Goal: Obtain resource: Download file/media

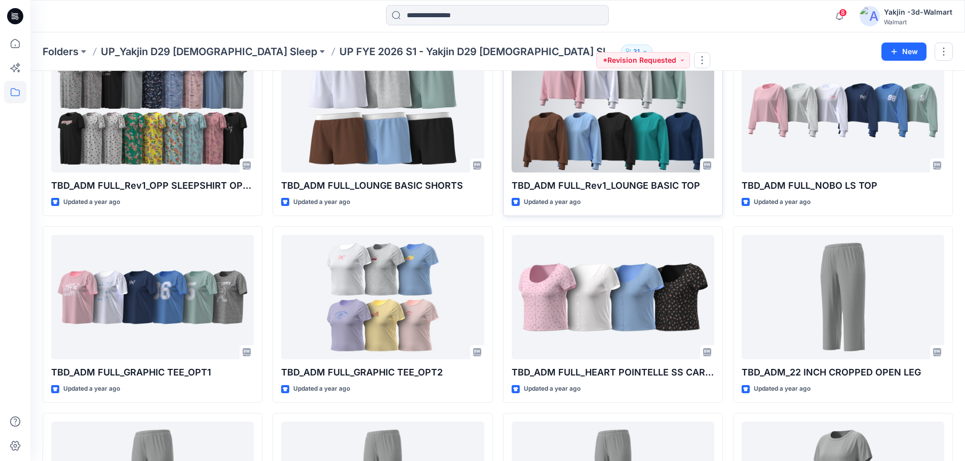
scroll to position [1711, 0]
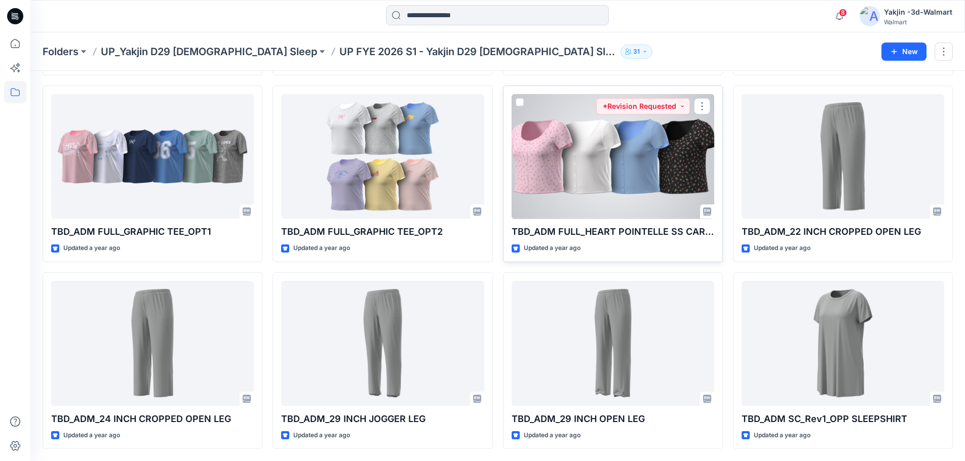
drag, startPoint x: 630, startPoint y: 159, endPoint x: 634, endPoint y: 163, distance: 6.1
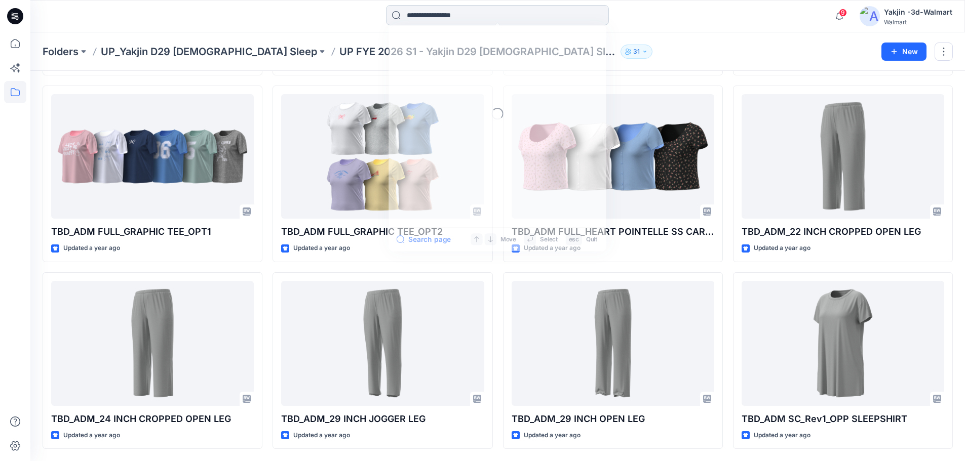
click at [453, 18] on input at bounding box center [497, 15] width 223 height 20
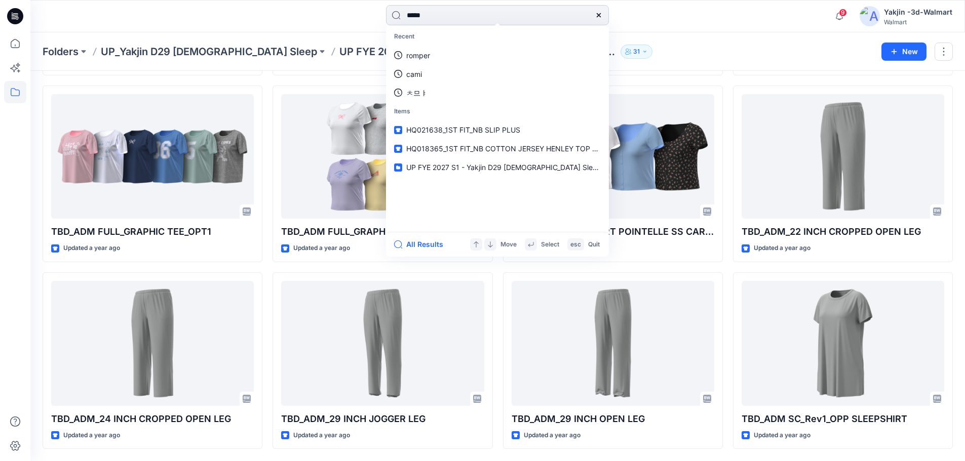
type input "******"
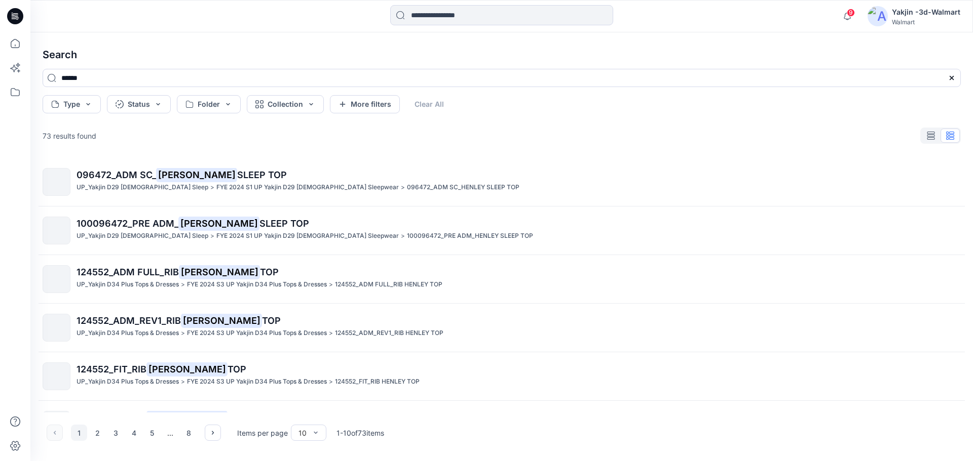
click at [941, 135] on div at bounding box center [940, 136] width 41 height 16
click at [941, 137] on div at bounding box center [940, 136] width 41 height 16
click at [932, 136] on icon "button" at bounding box center [930, 136] width 8 height 8
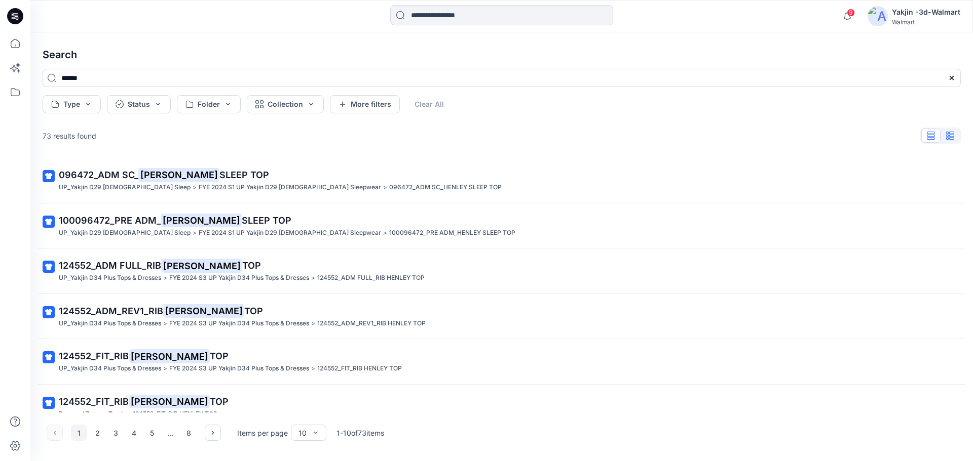
click at [951, 136] on icon "button" at bounding box center [950, 136] width 8 height 8
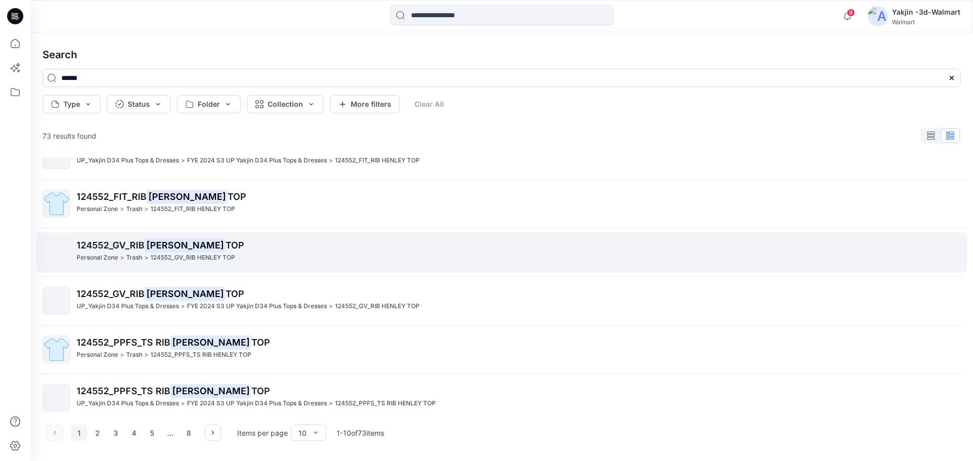
scroll to position [231, 0]
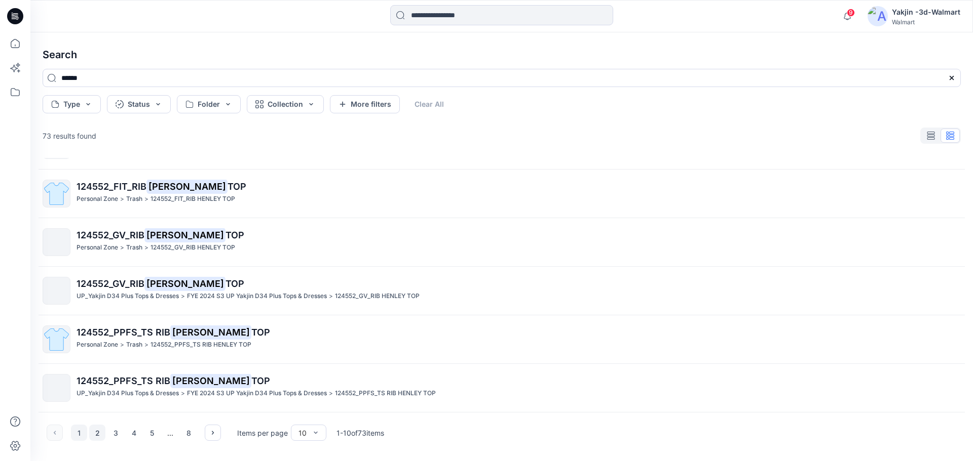
click at [99, 431] on button "2" at bounding box center [97, 433] width 16 height 16
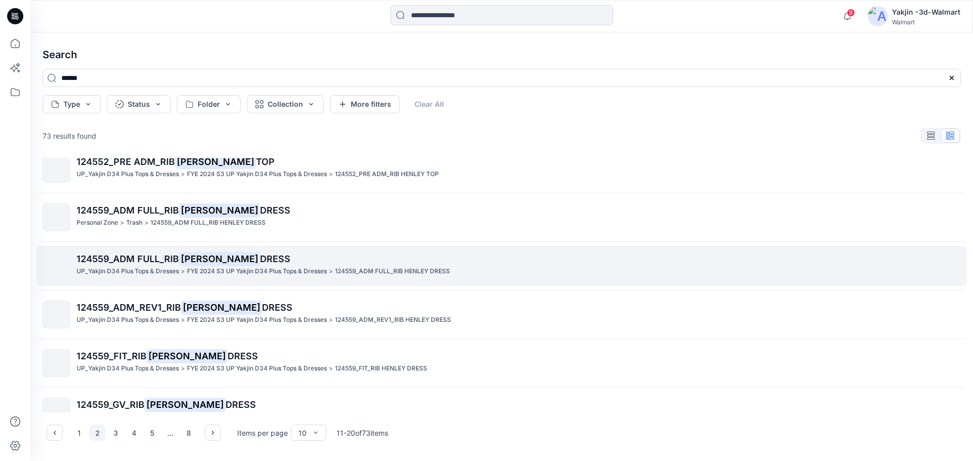
scroll to position [0, 0]
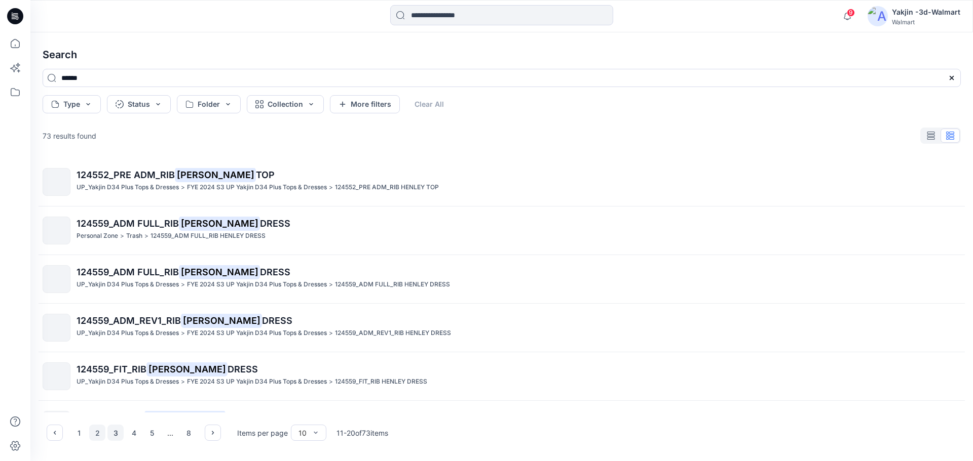
click at [118, 436] on button "3" at bounding box center [115, 433] width 16 height 16
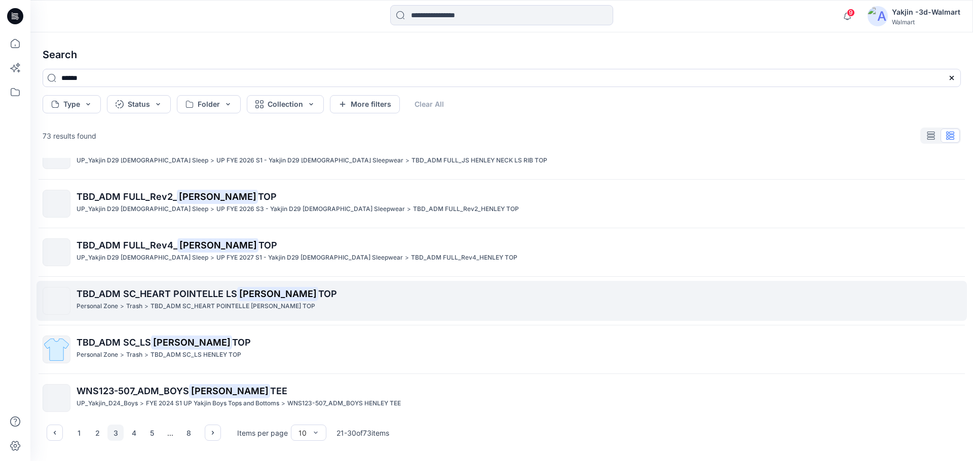
scroll to position [231, 0]
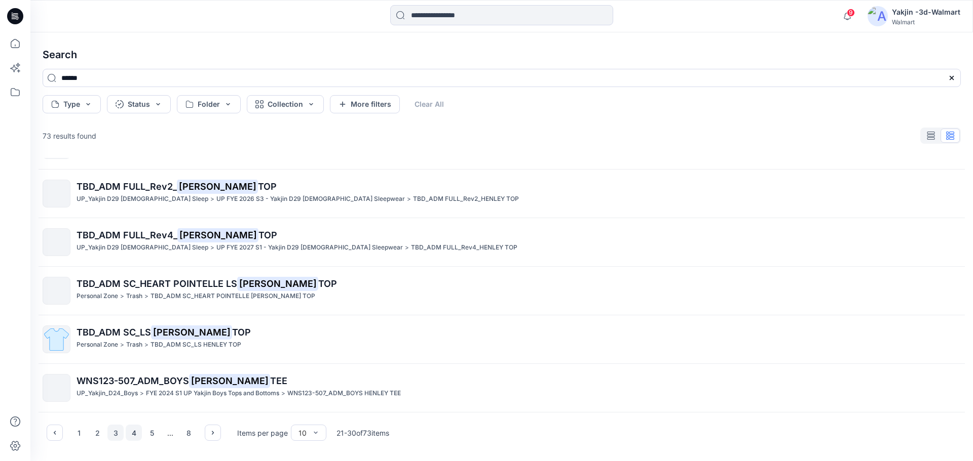
click at [138, 436] on button "4" at bounding box center [134, 433] width 16 height 16
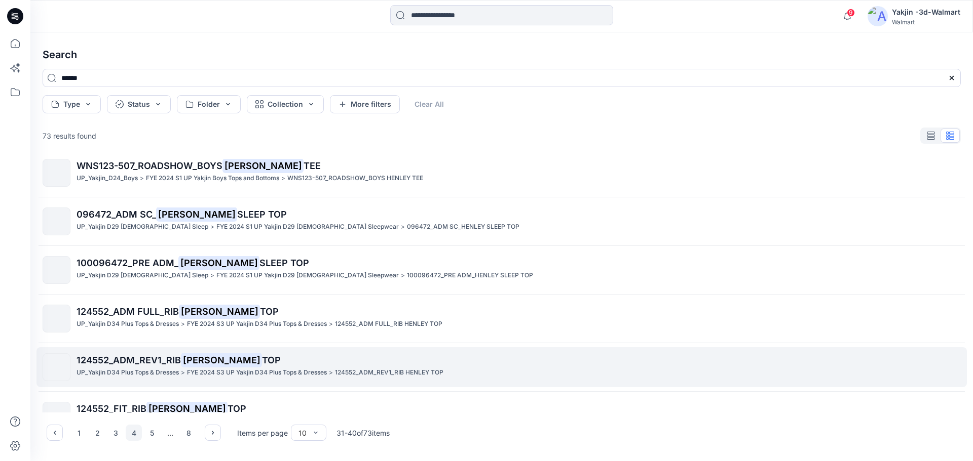
scroll to position [0, 0]
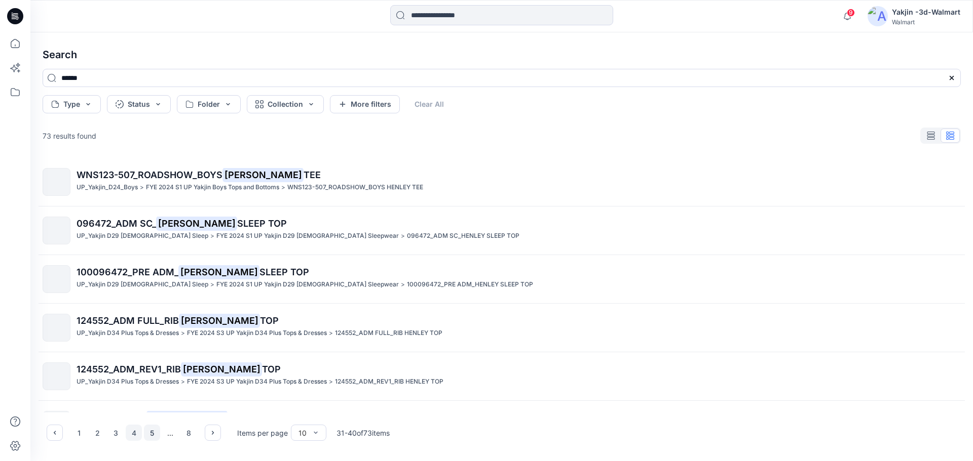
click at [152, 437] on button "5" at bounding box center [152, 433] width 16 height 16
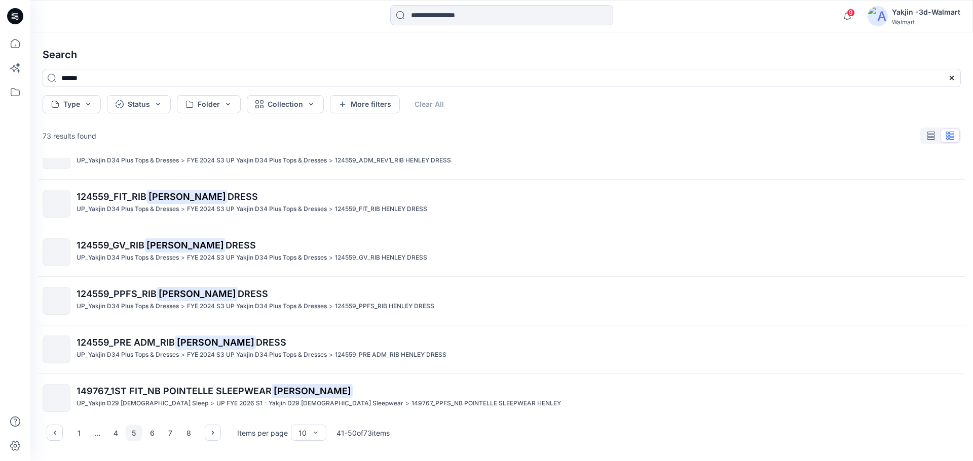
scroll to position [231, 0]
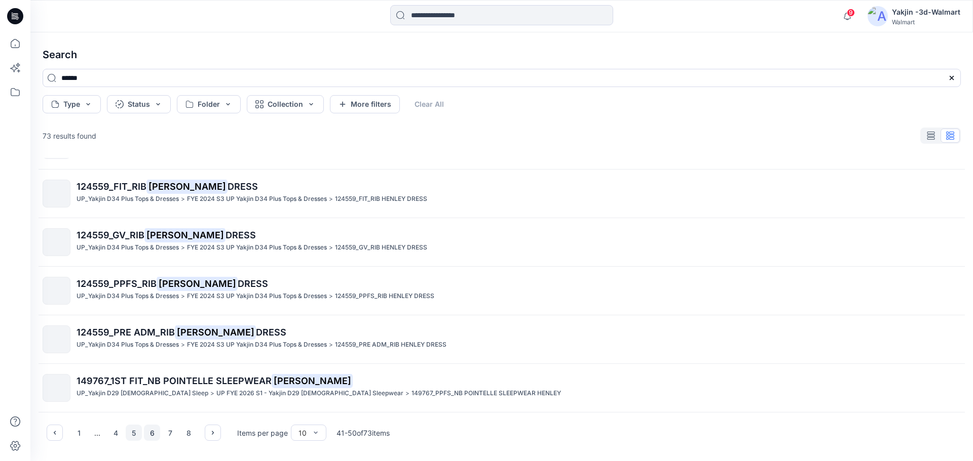
click at [157, 435] on button "6" at bounding box center [152, 433] width 16 height 16
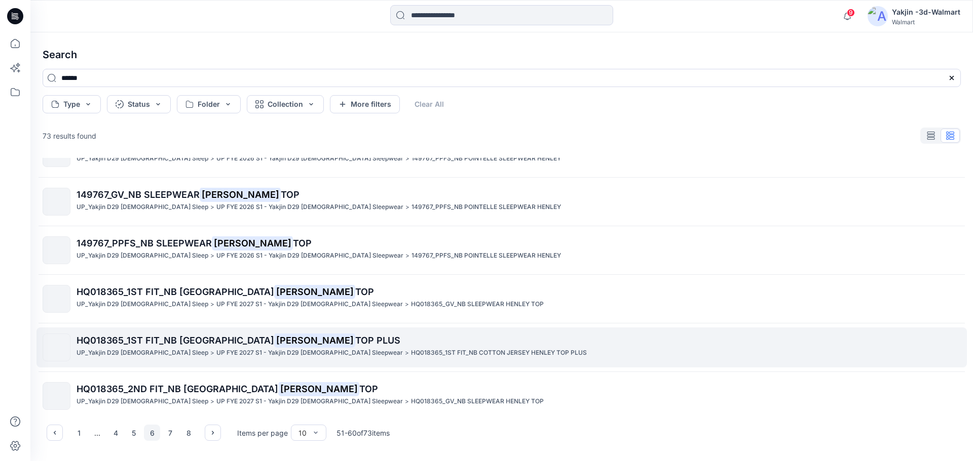
scroll to position [0, 0]
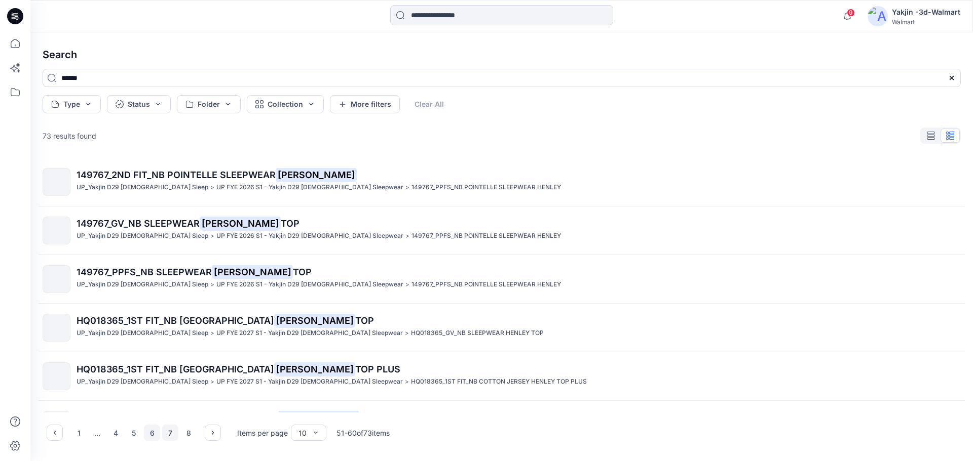
click at [170, 433] on button "7" at bounding box center [170, 433] width 16 height 16
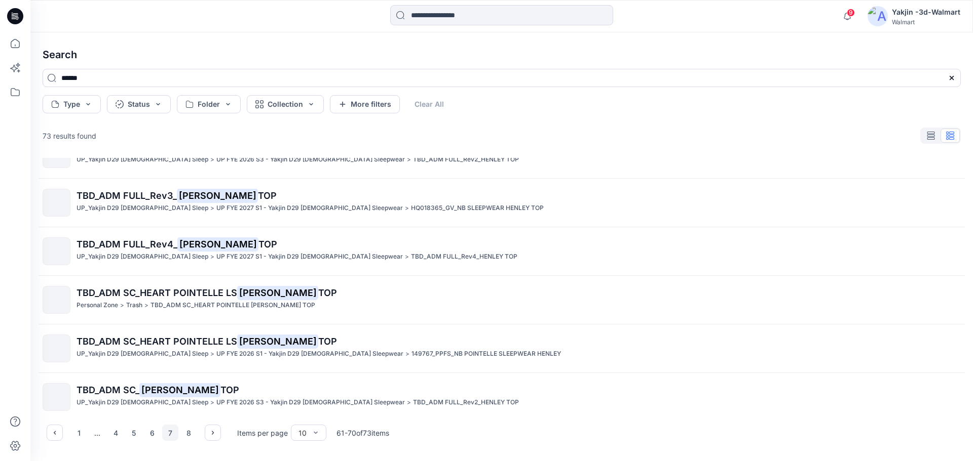
scroll to position [231, 0]
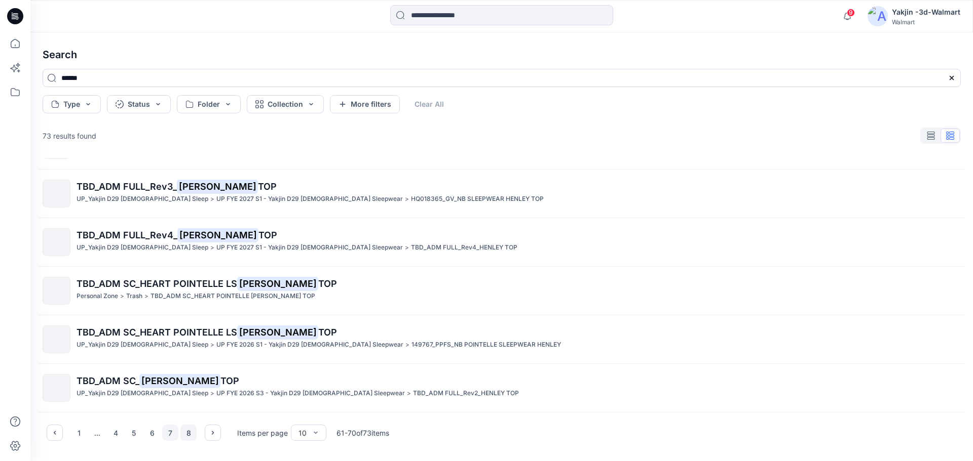
click at [188, 432] on button "8" at bounding box center [188, 433] width 16 height 16
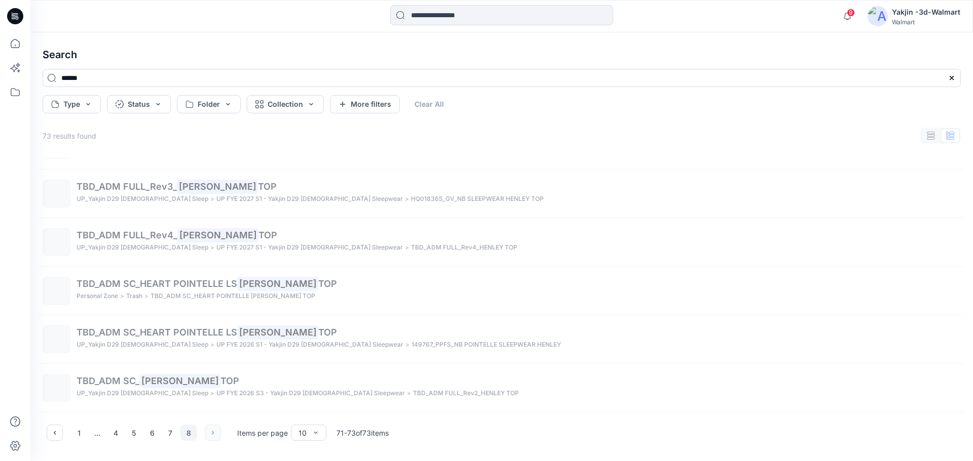
scroll to position [0, 0]
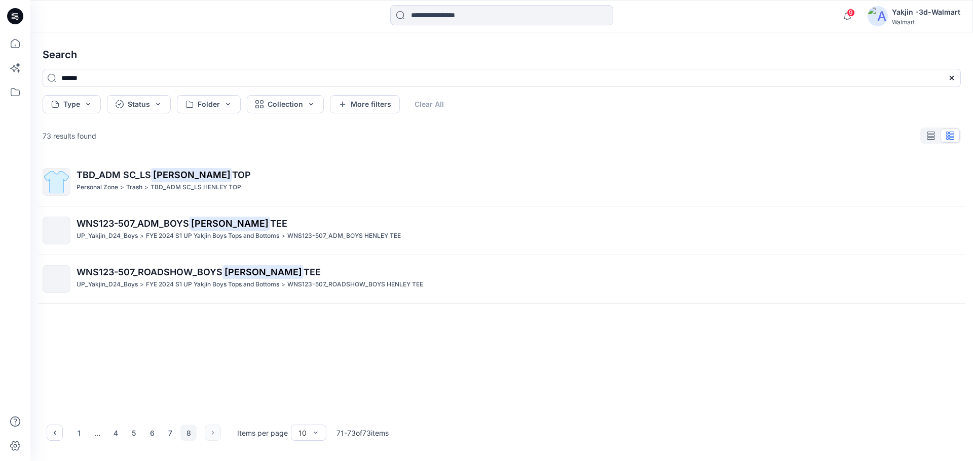
click at [21, 17] on icon at bounding box center [15, 16] width 16 height 16
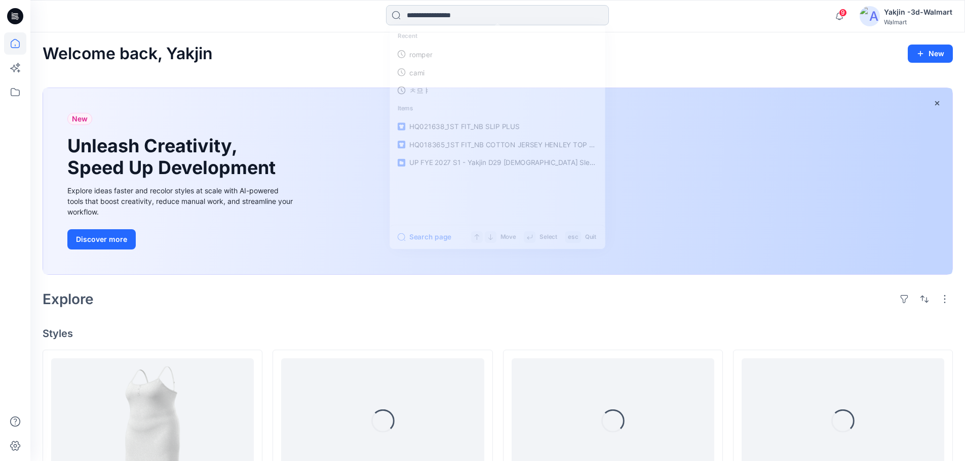
click at [452, 12] on input at bounding box center [497, 15] width 223 height 20
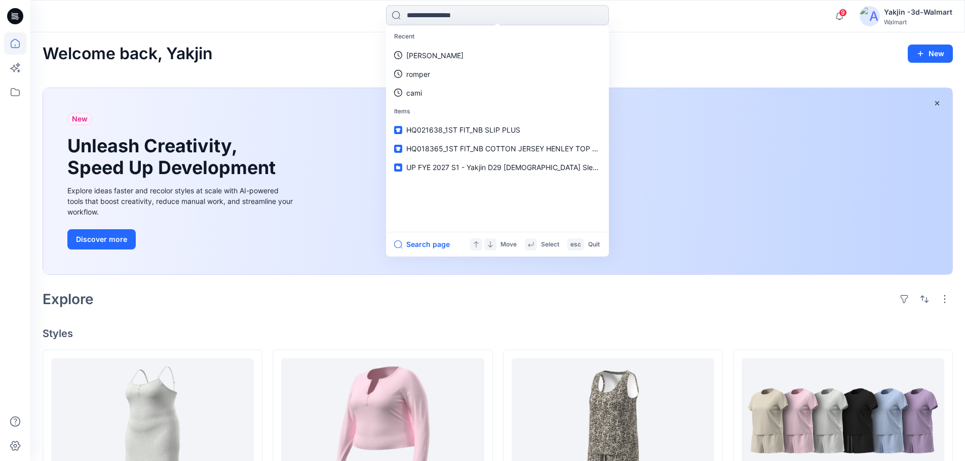
click at [388, 46] on link "HENLEY" at bounding box center [497, 55] width 219 height 19
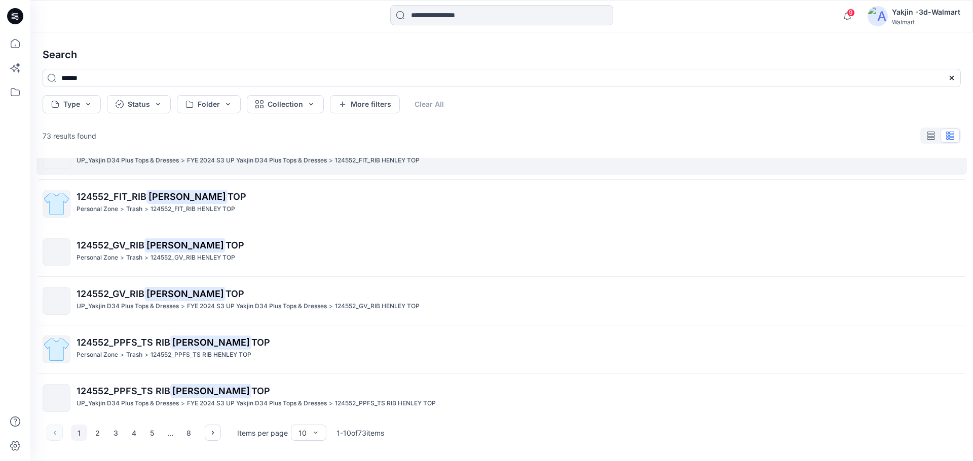
scroll to position [231, 0]
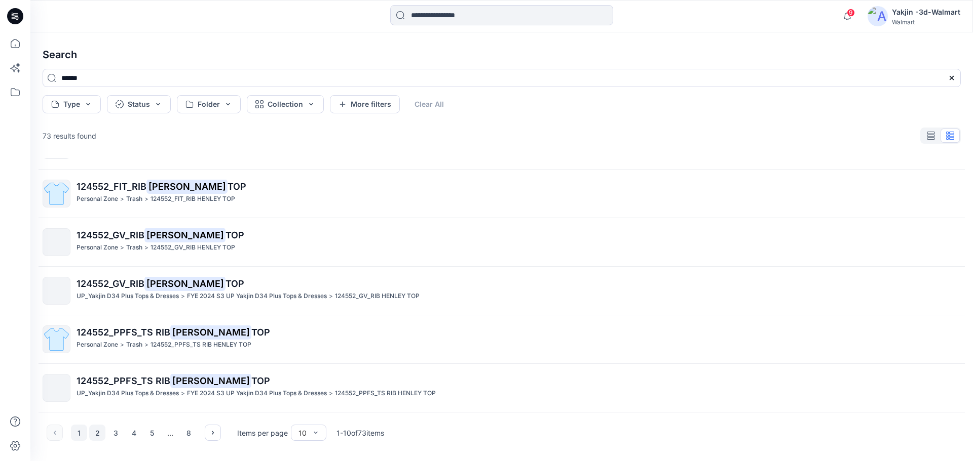
click at [97, 437] on button "2" at bounding box center [97, 433] width 16 height 16
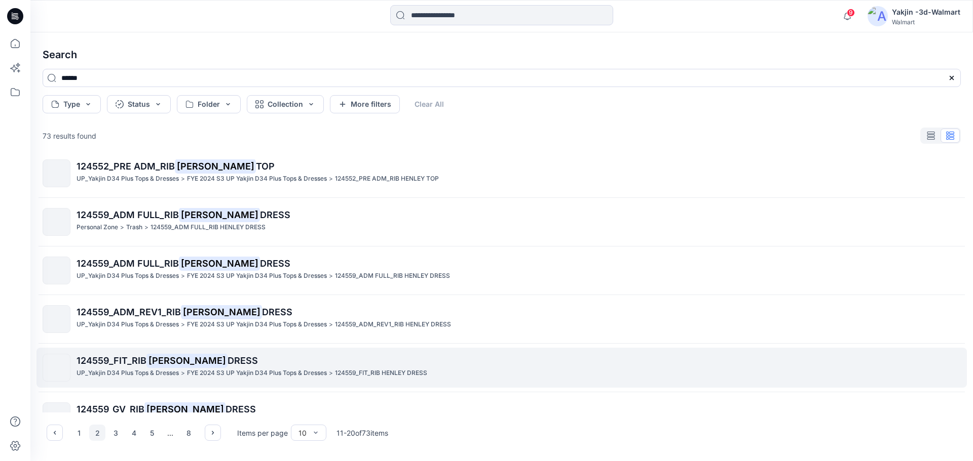
scroll to position [0, 0]
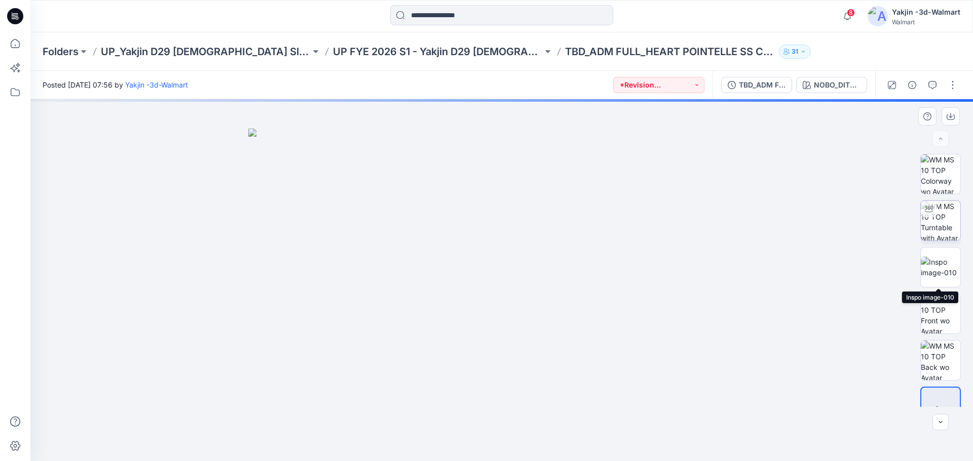
click at [921, 224] on img at bounding box center [940, 221] width 40 height 40
drag, startPoint x: 513, startPoint y: 175, endPoint x: 518, endPoint y: 331, distance: 156.6
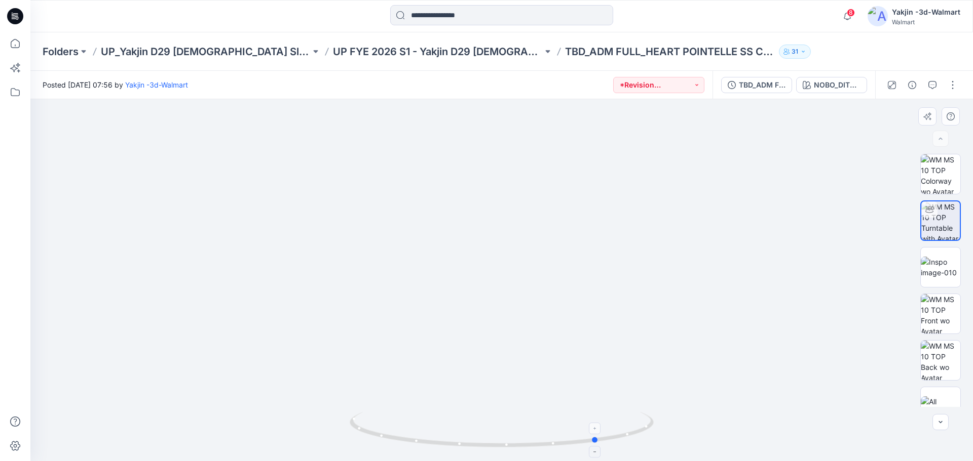
drag, startPoint x: 534, startPoint y: 443, endPoint x: 631, endPoint y: 448, distance: 96.9
click at [631, 448] on icon at bounding box center [502, 431] width 306 height 38
drag, startPoint x: 527, startPoint y: 450, endPoint x: 463, endPoint y: 437, distance: 64.6
click at [463, 437] on icon at bounding box center [502, 431] width 306 height 38
click at [932, 171] on img at bounding box center [940, 174] width 40 height 40
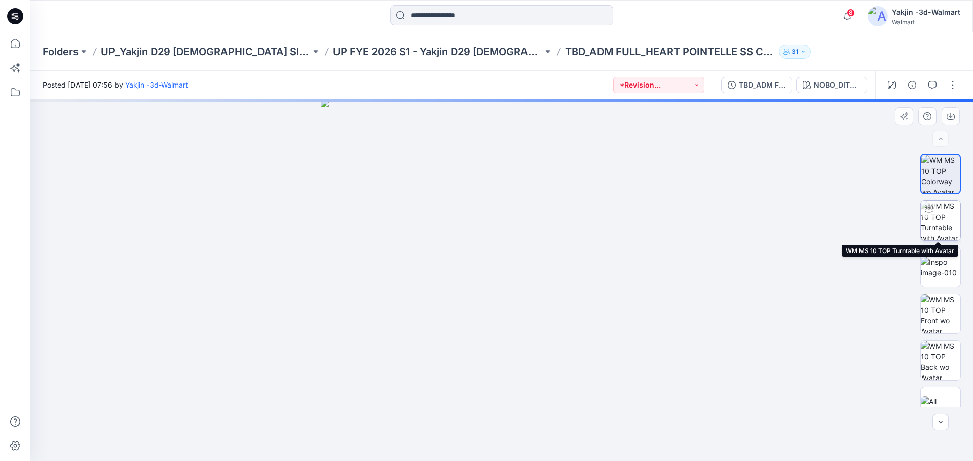
click at [939, 222] on img at bounding box center [940, 221] width 40 height 40
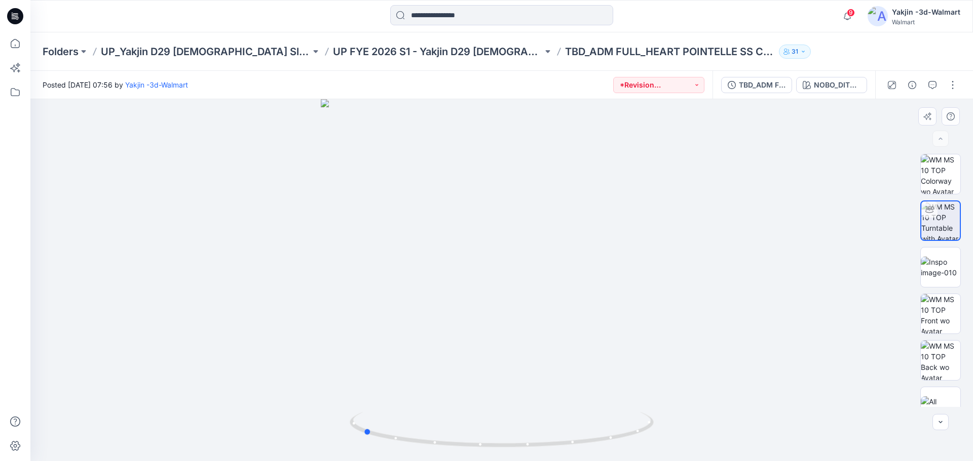
drag, startPoint x: 510, startPoint y: 449, endPoint x: 675, endPoint y: 441, distance: 165.3
click at [675, 441] on div at bounding box center [501, 280] width 942 height 362
drag, startPoint x: 520, startPoint y: 179, endPoint x: 532, endPoint y: 367, distance: 188.3
click at [532, 367] on img at bounding box center [501, 251] width 852 height 421
click at [930, 180] on img at bounding box center [940, 174] width 40 height 40
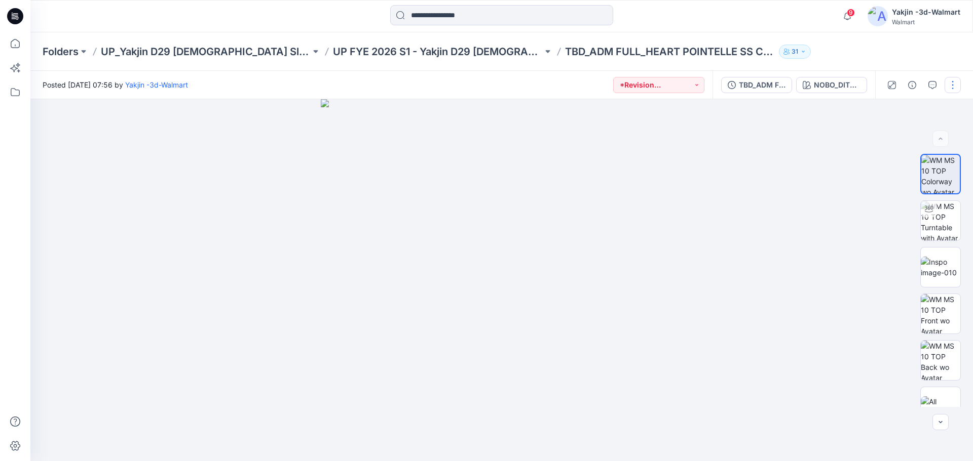
click at [952, 85] on button "button" at bounding box center [952, 85] width 16 height 16
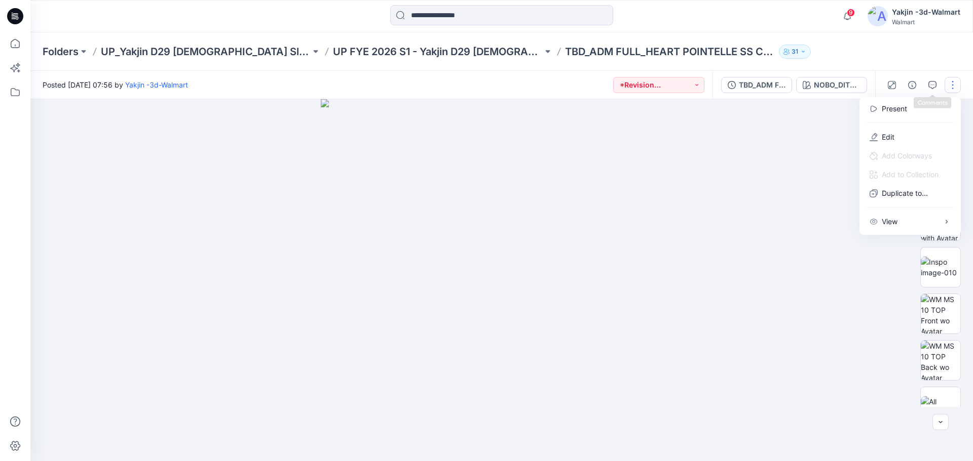
drag, startPoint x: 922, startPoint y: 50, endPoint x: 946, endPoint y: 139, distance: 92.8
click at [923, 50] on div "Folders UP_Yakjin D29 Ladies Sleep UP FYE 2026 S1 - Yakjin D29 Ladies Sleepwear…" at bounding box center [501, 51] width 942 height 38
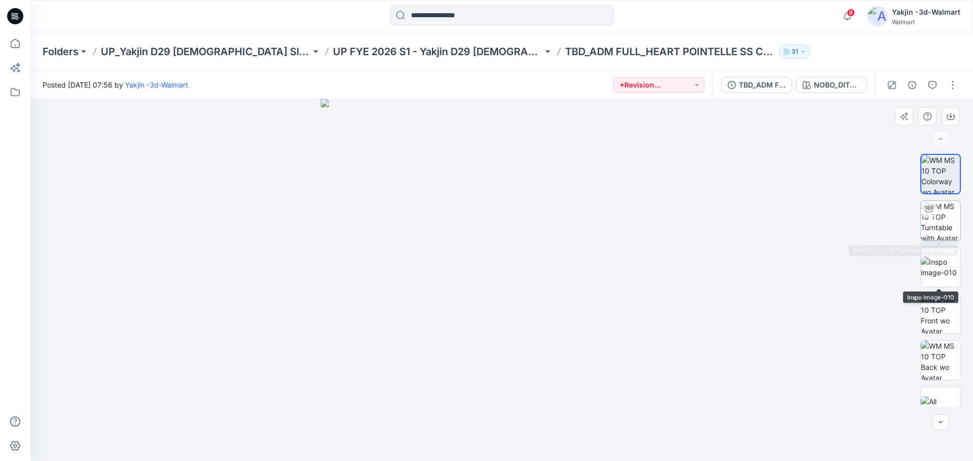
click at [935, 225] on img at bounding box center [940, 221] width 40 height 40
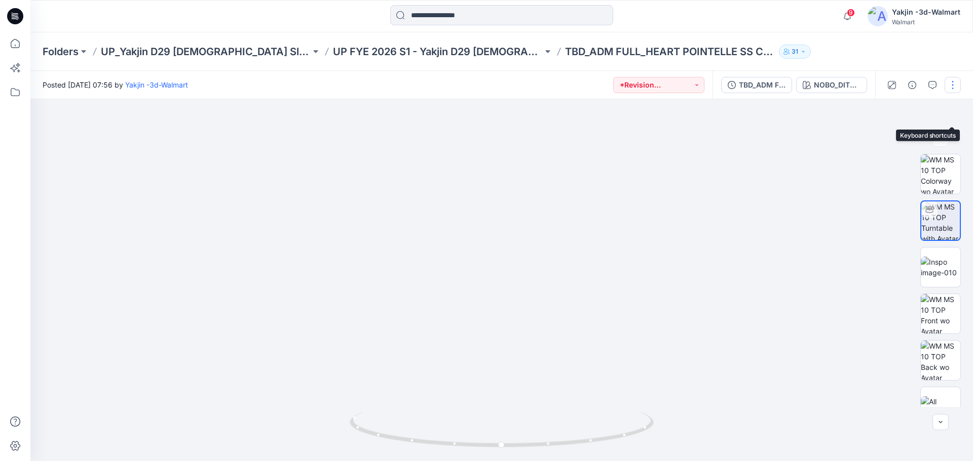
click at [952, 85] on button "button" at bounding box center [952, 85] width 16 height 16
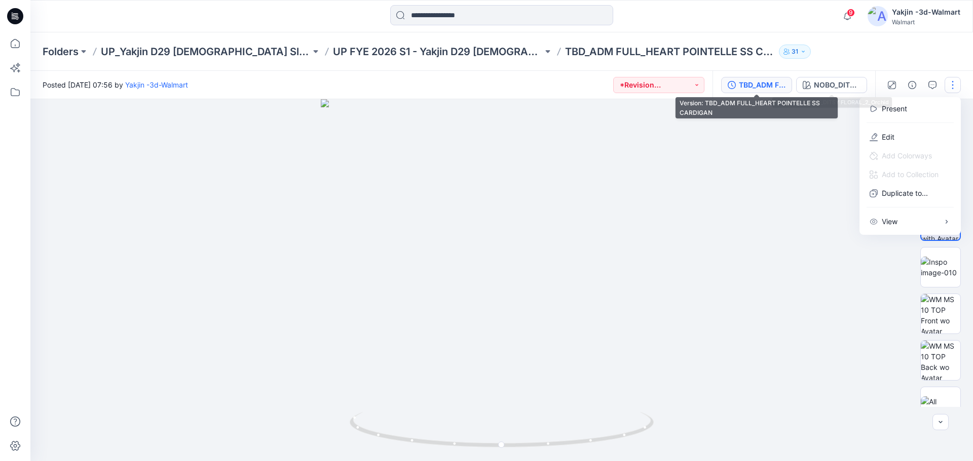
click at [754, 82] on div "TBD_ADM FULL_HEART POINTELLE SS CARDIGAN" at bounding box center [762, 85] width 47 height 11
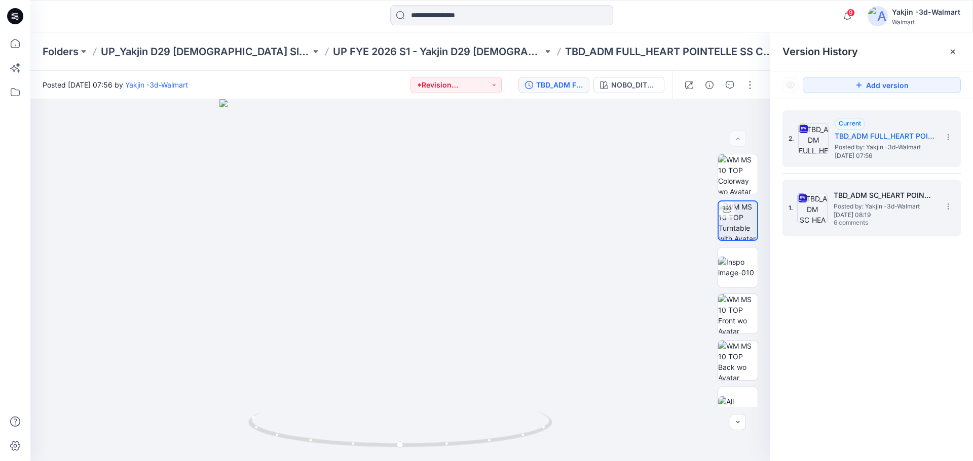
click at [882, 212] on span "Monday, April 29, 2024 08:19" at bounding box center [883, 215] width 101 height 7
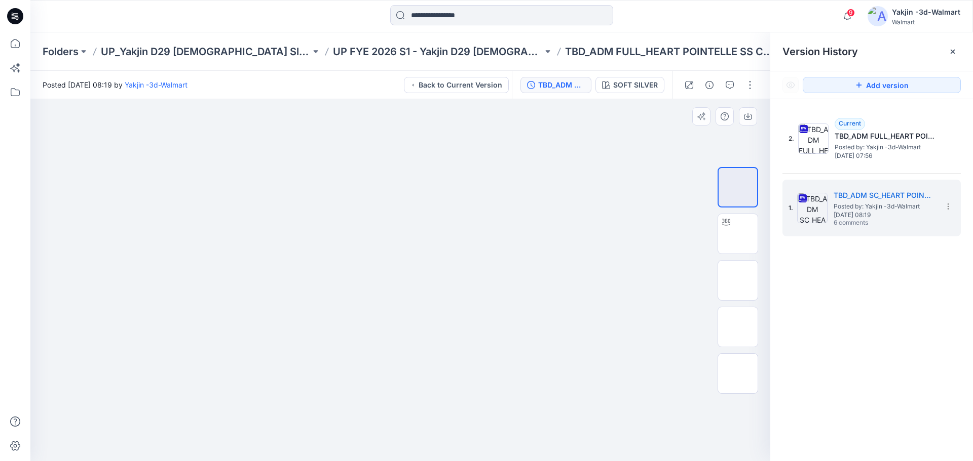
drag, startPoint x: 479, startPoint y: 269, endPoint x: 506, endPoint y: 273, distance: 27.0
click at [506, 99] on img at bounding box center [400, 99] width 362 height 0
click at [737, 234] on img at bounding box center [737, 234] width 0 height 0
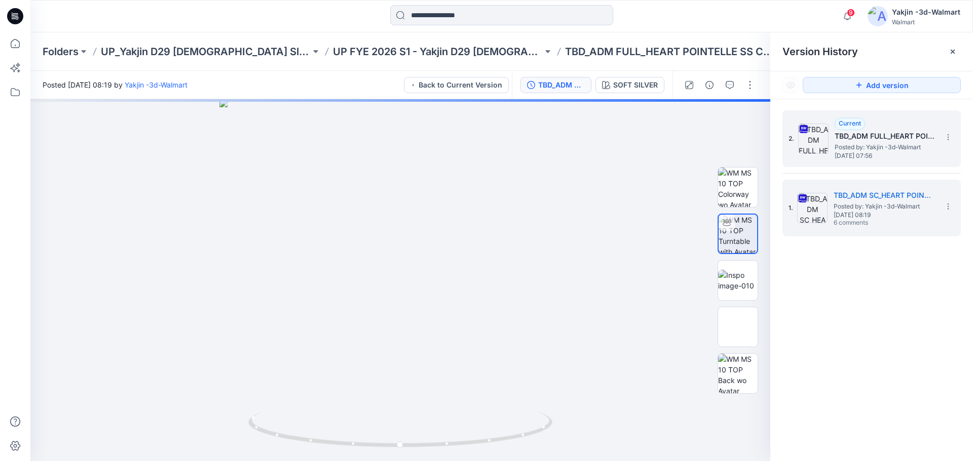
click at [857, 159] on span "Tuesday, May 07, 2024 07:56" at bounding box center [884, 155] width 101 height 7
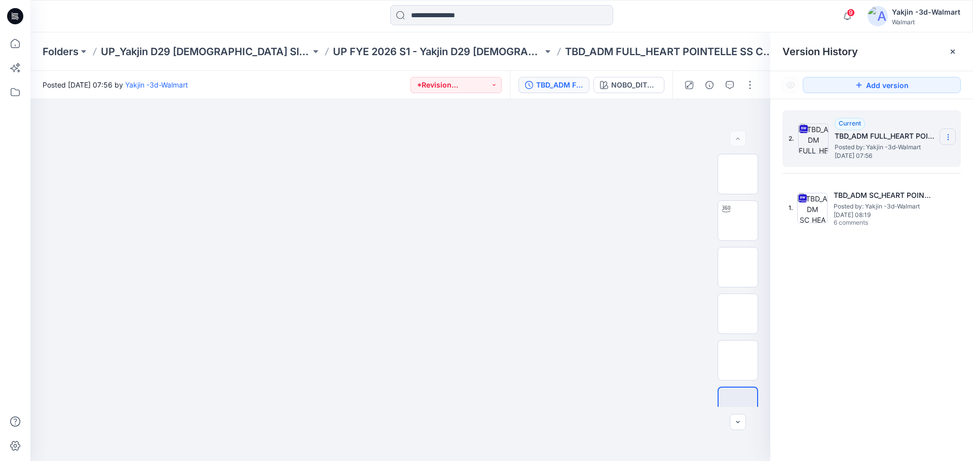
click at [948, 135] on icon at bounding box center [947, 135] width 1 height 1
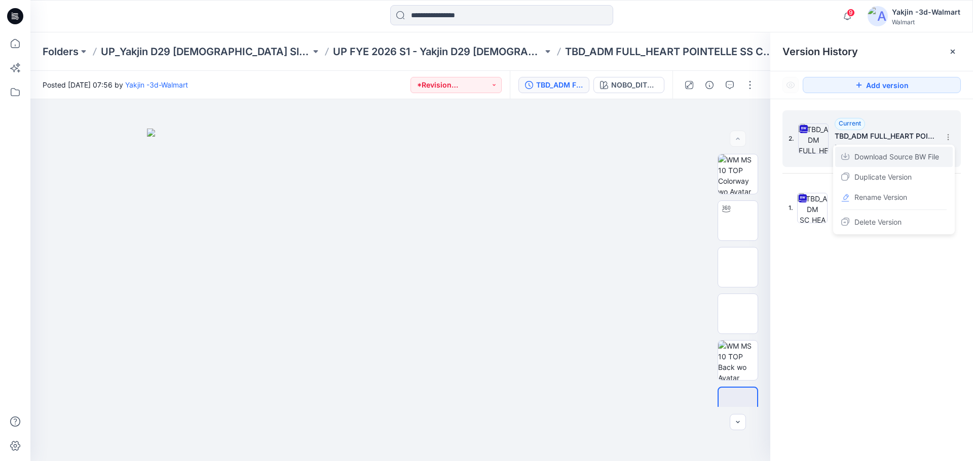
click at [929, 160] on span "Download Source BW File" at bounding box center [896, 157] width 85 height 12
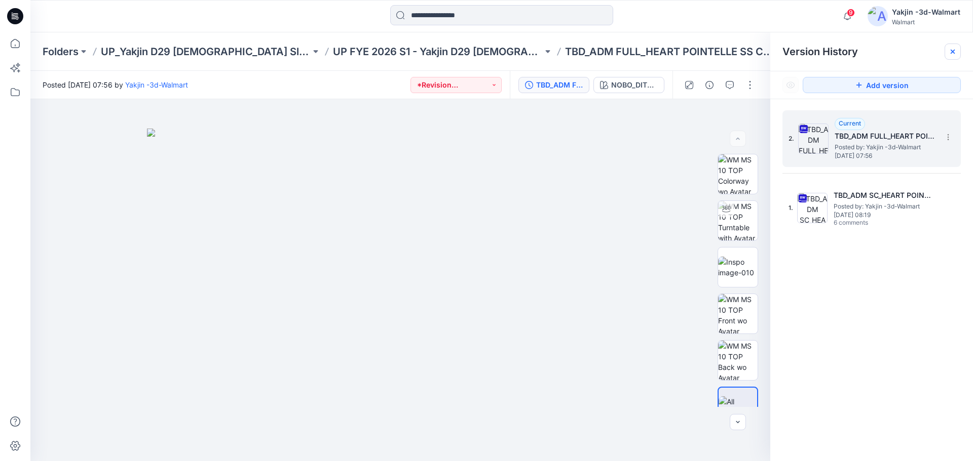
click at [955, 52] on icon at bounding box center [952, 52] width 8 height 8
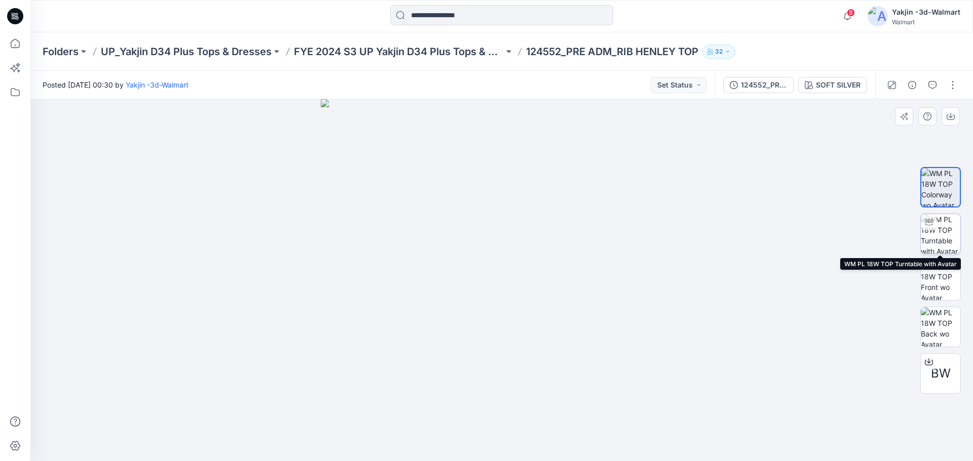
click at [939, 230] on img at bounding box center [940, 234] width 40 height 40
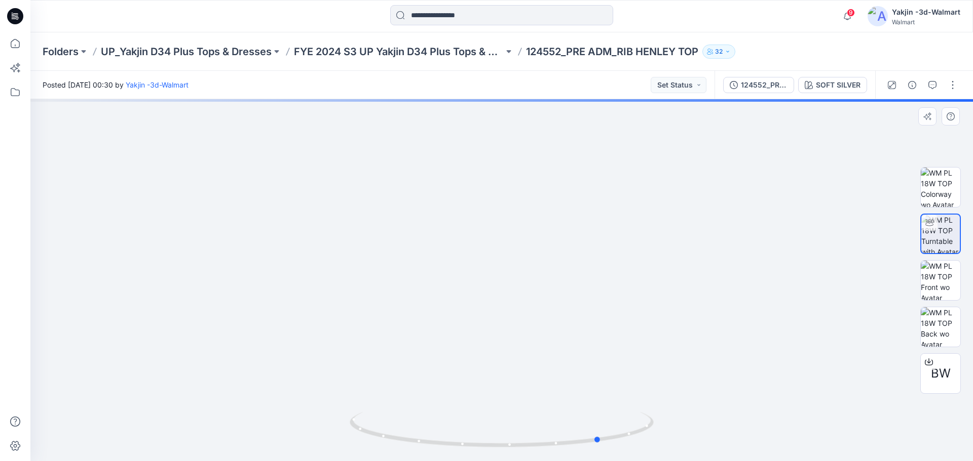
drag, startPoint x: 533, startPoint y: 235, endPoint x: 631, endPoint y: 156, distance: 125.7
click at [629, 235] on div at bounding box center [501, 280] width 942 height 362
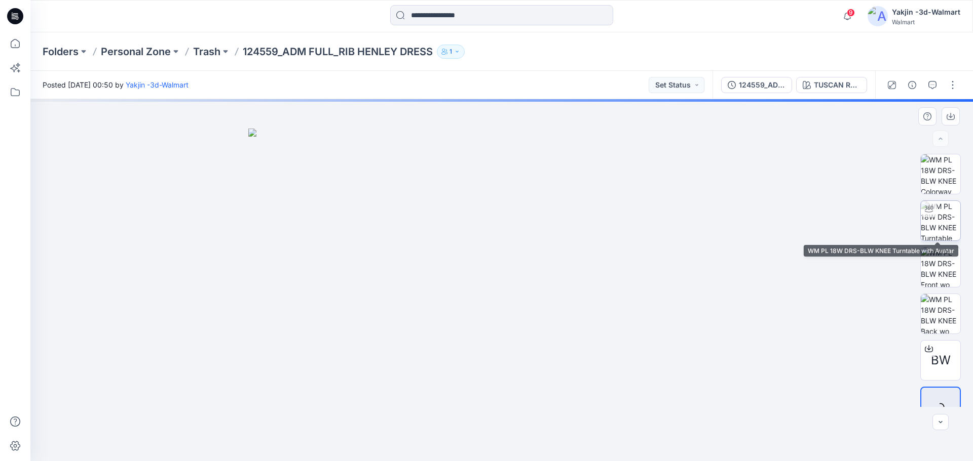
click at [951, 234] on img at bounding box center [940, 221] width 40 height 40
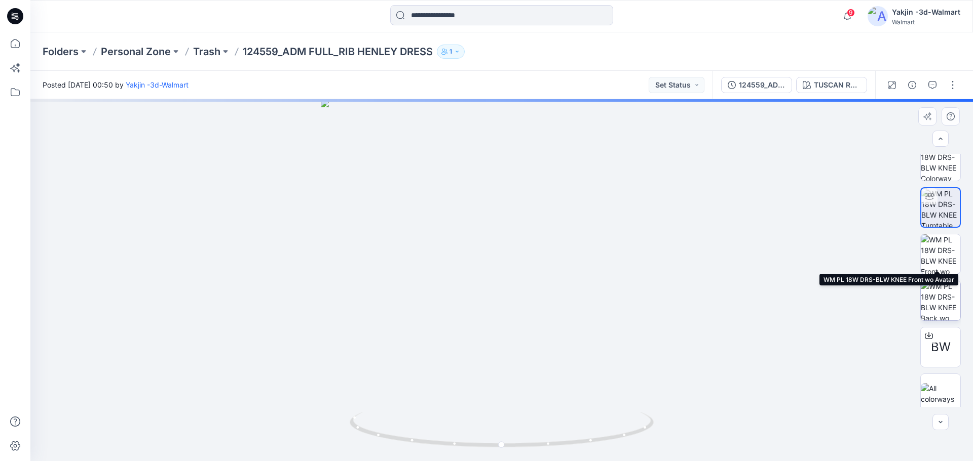
scroll to position [20, 0]
drag, startPoint x: 536, startPoint y: 207, endPoint x: 540, endPoint y: 395, distance: 188.0
click at [540, 395] on img at bounding box center [510, 167] width 1235 height 587
drag, startPoint x: 587, startPoint y: 451, endPoint x: 549, endPoint y: 454, distance: 38.1
click at [549, 454] on div at bounding box center [501, 436] width 304 height 51
